Goal: Browse casually

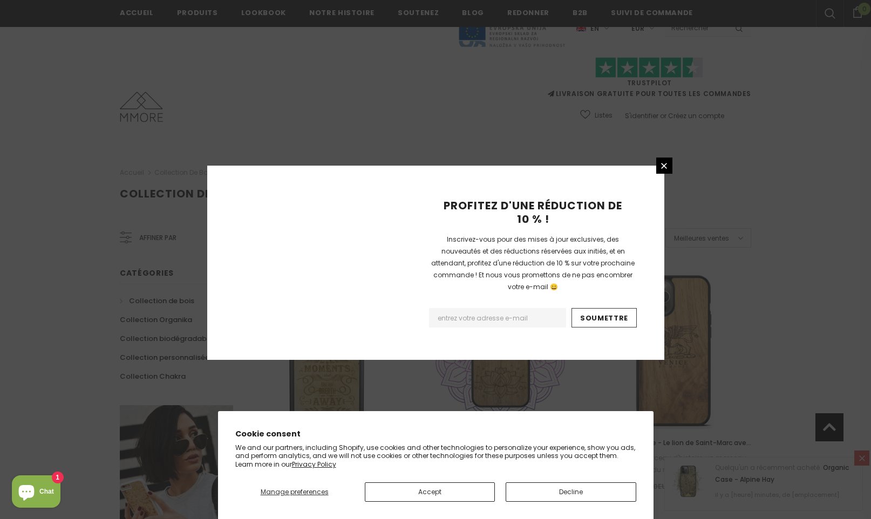
scroll to position [671, 0]
